Goal: Check status: Check status

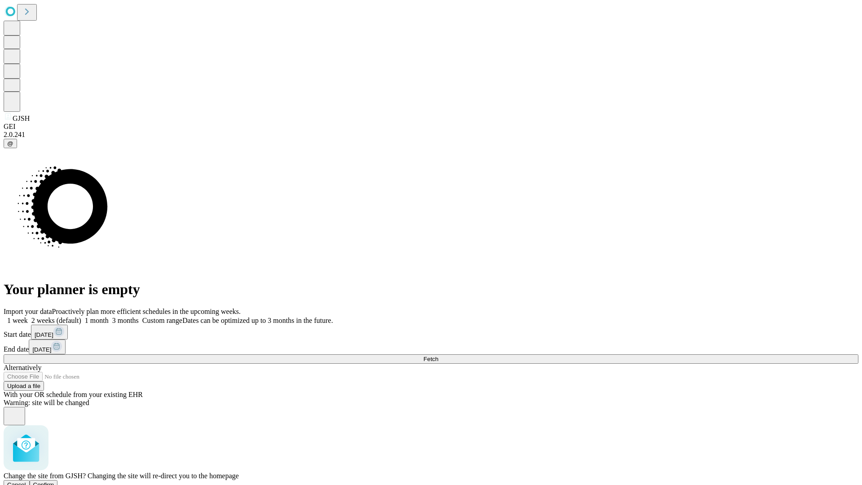
click at [54, 481] on span "Confirm" at bounding box center [43, 484] width 21 height 7
click at [28, 317] on label "1 week" at bounding box center [16, 321] width 24 height 8
click at [438, 356] on span "Fetch" at bounding box center [430, 359] width 15 height 7
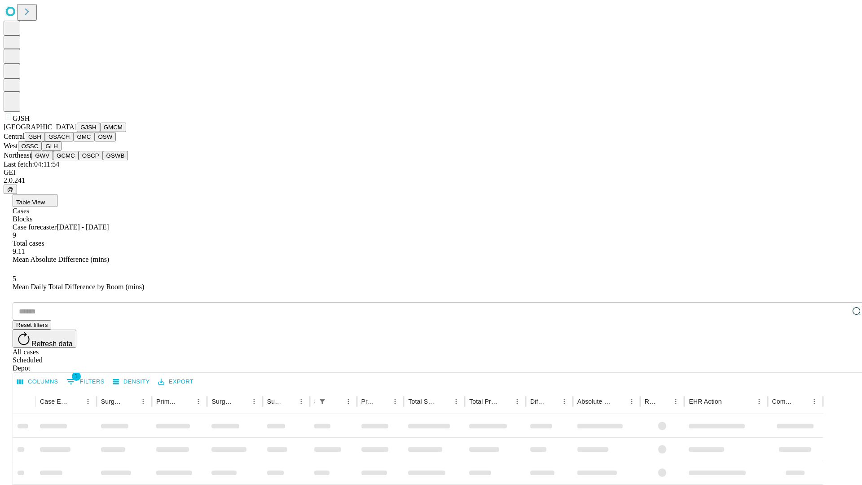
click at [100, 132] on button "GMCM" at bounding box center [113, 127] width 26 height 9
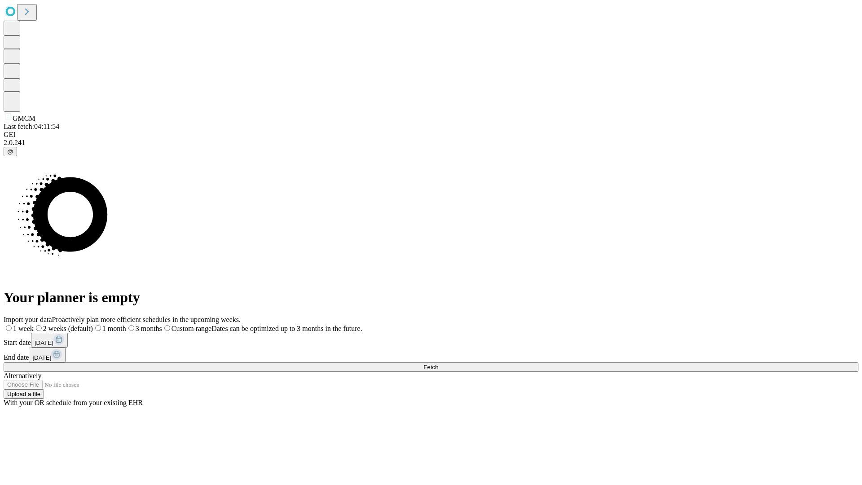
click at [34, 325] on label "1 week" at bounding box center [19, 329] width 30 height 8
click at [438, 364] on span "Fetch" at bounding box center [430, 367] width 15 height 7
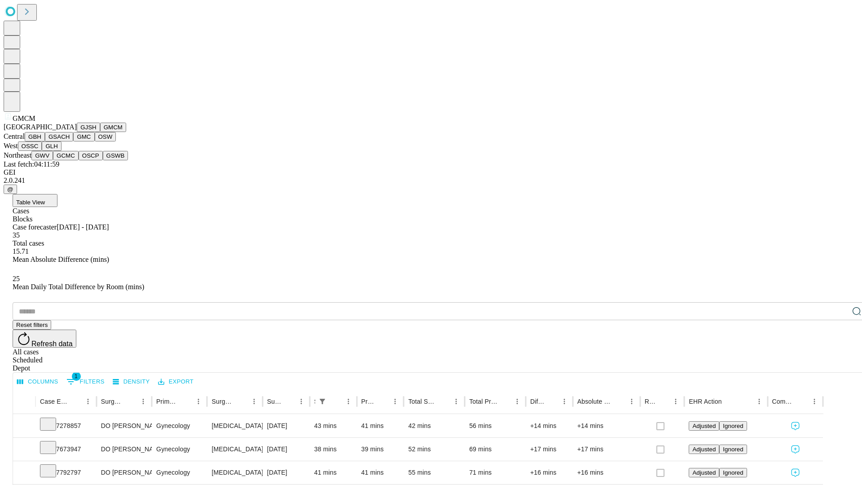
click at [45, 141] on button "GBH" at bounding box center [35, 136] width 20 height 9
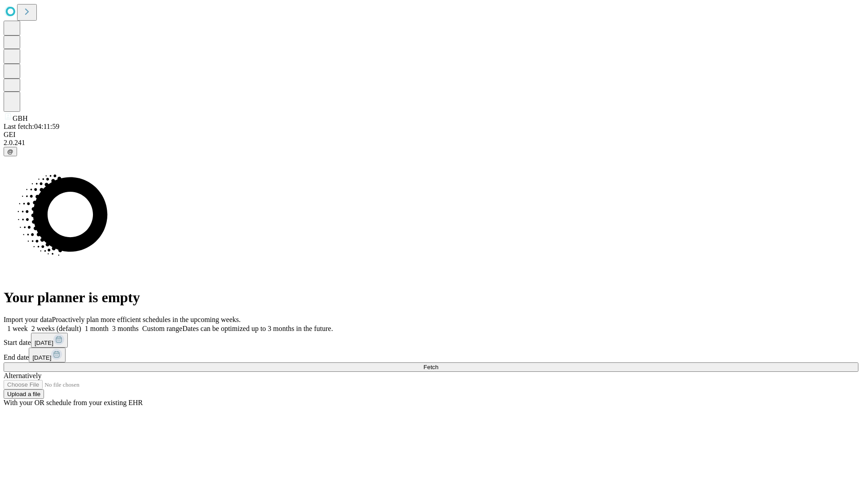
click at [28, 325] on label "1 week" at bounding box center [16, 329] width 24 height 8
click at [438, 364] on span "Fetch" at bounding box center [430, 367] width 15 height 7
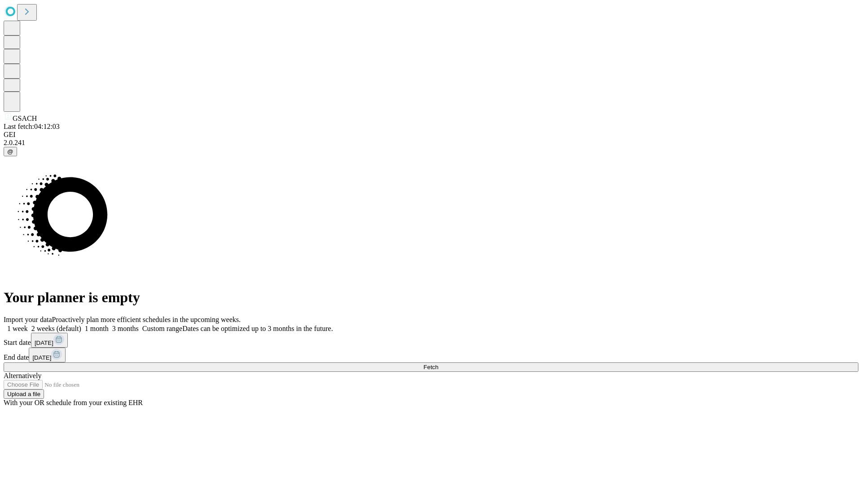
click at [438, 364] on span "Fetch" at bounding box center [430, 367] width 15 height 7
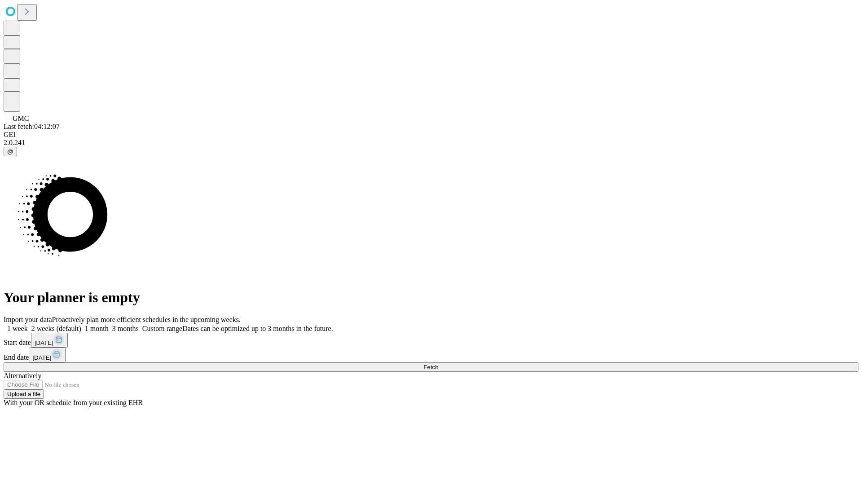
click at [28, 325] on label "1 week" at bounding box center [16, 329] width 24 height 8
click at [438, 364] on span "Fetch" at bounding box center [430, 367] width 15 height 7
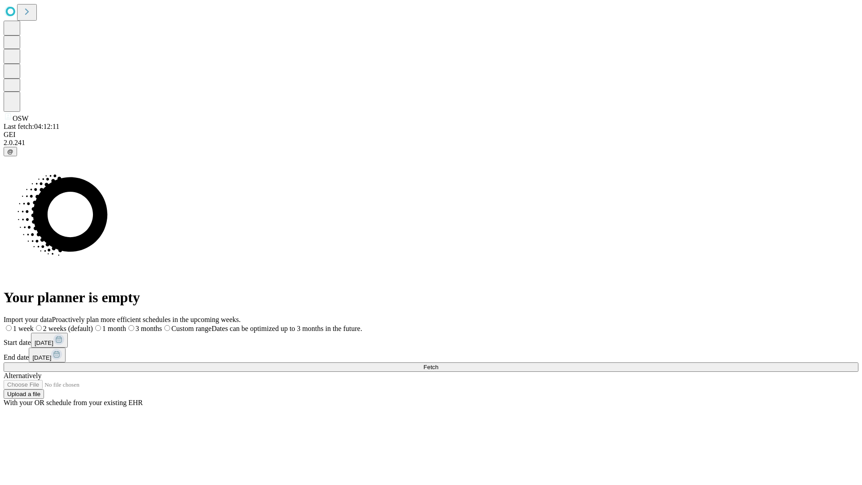
click at [34, 325] on label "1 week" at bounding box center [19, 329] width 30 height 8
click at [438, 364] on span "Fetch" at bounding box center [430, 367] width 15 height 7
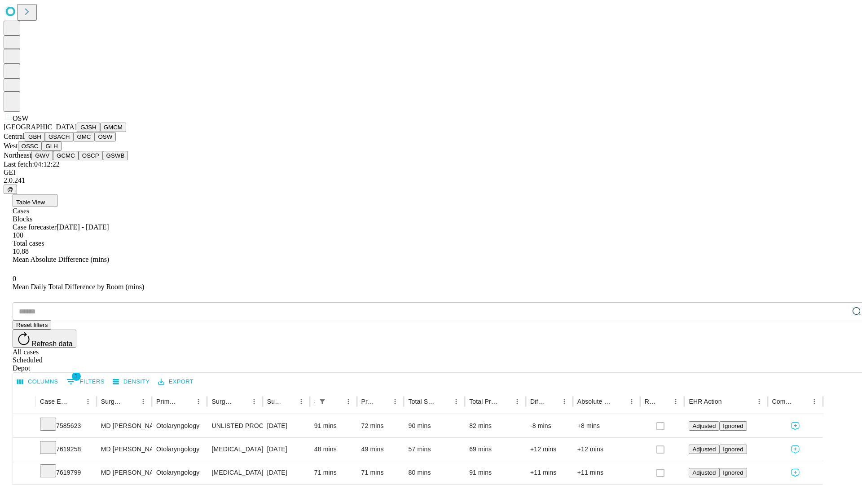
click at [42, 151] on button "OSSC" at bounding box center [30, 145] width 24 height 9
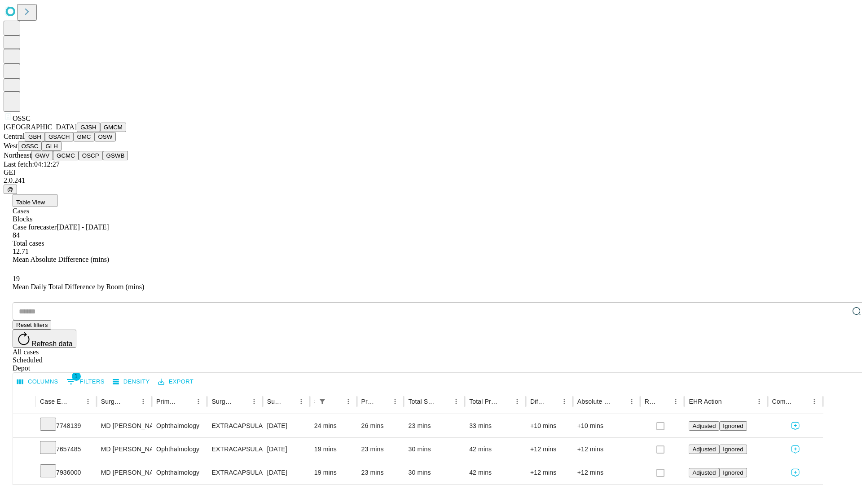
click at [61, 151] on button "GLH" at bounding box center [51, 145] width 19 height 9
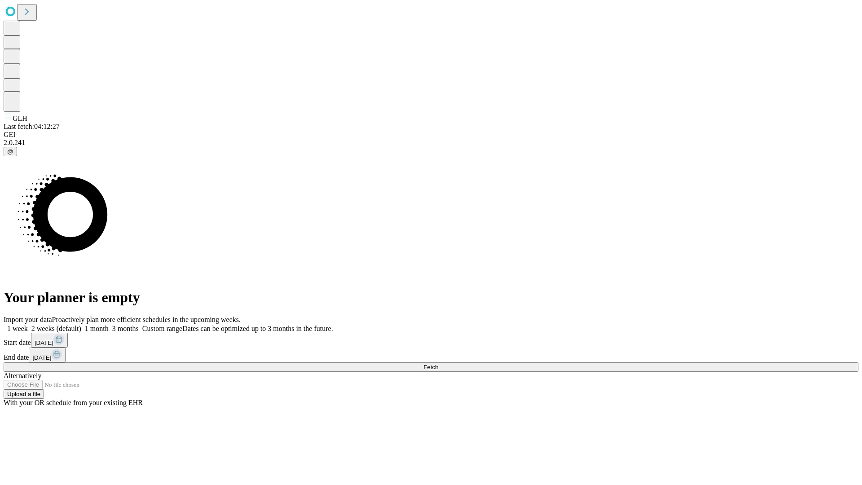
click at [28, 325] on label "1 week" at bounding box center [16, 329] width 24 height 8
click at [438, 364] on span "Fetch" at bounding box center [430, 367] width 15 height 7
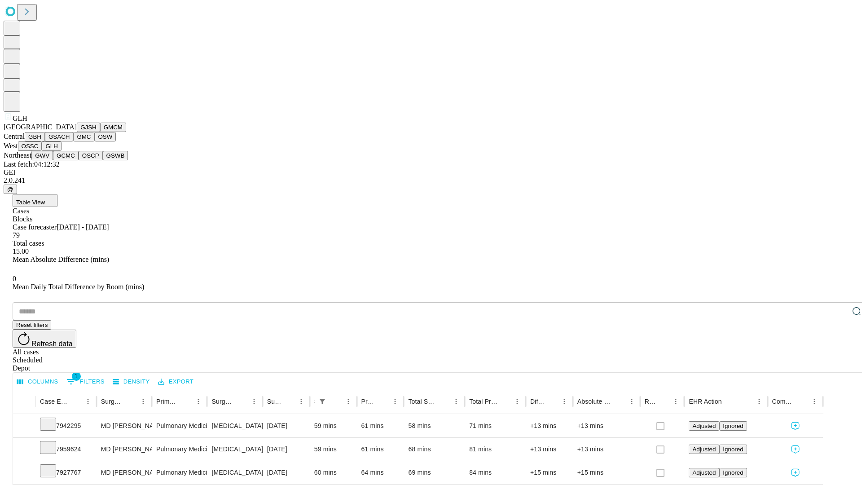
click at [53, 160] on button "GWV" at bounding box center [42, 155] width 22 height 9
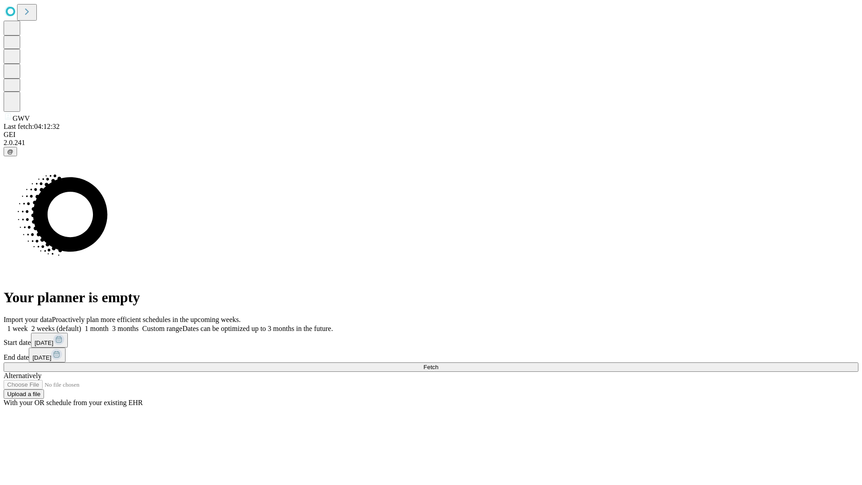
click at [28, 325] on label "1 week" at bounding box center [16, 329] width 24 height 8
click at [438, 364] on span "Fetch" at bounding box center [430, 367] width 15 height 7
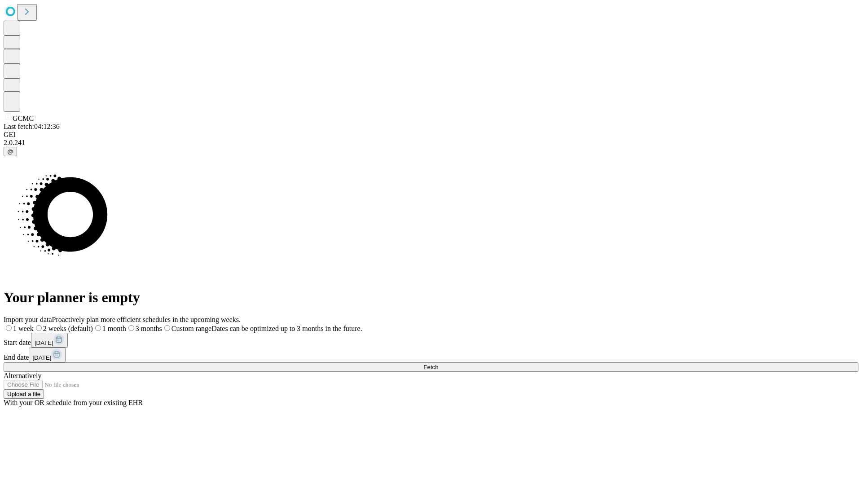
click at [438, 364] on span "Fetch" at bounding box center [430, 367] width 15 height 7
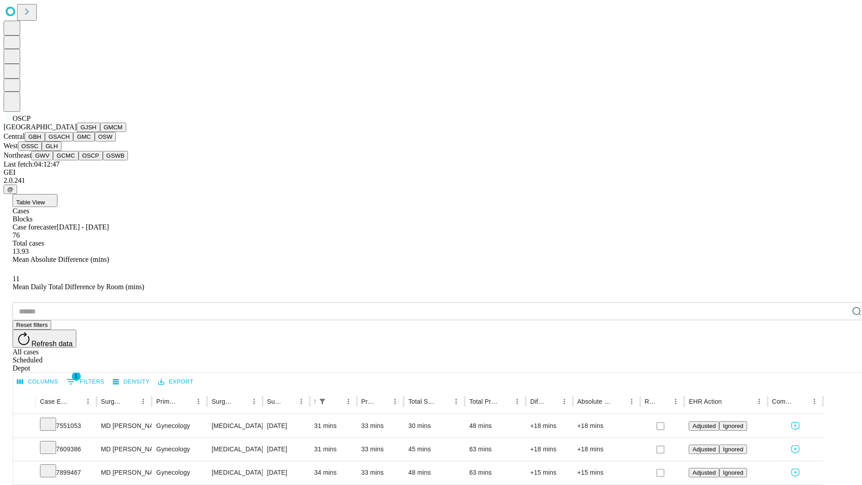
click at [103, 160] on button "GSWB" at bounding box center [116, 155] width 26 height 9
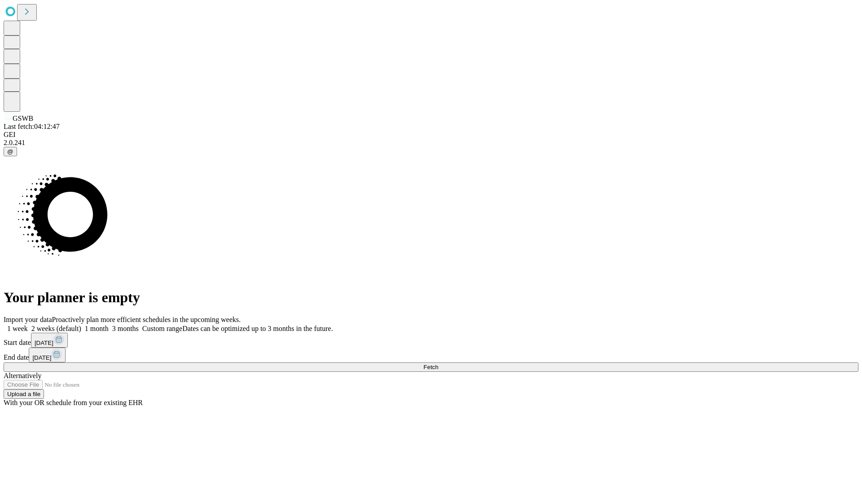
click at [28, 325] on label "1 week" at bounding box center [16, 329] width 24 height 8
click at [438, 364] on span "Fetch" at bounding box center [430, 367] width 15 height 7
